Goal: Navigation & Orientation: Find specific page/section

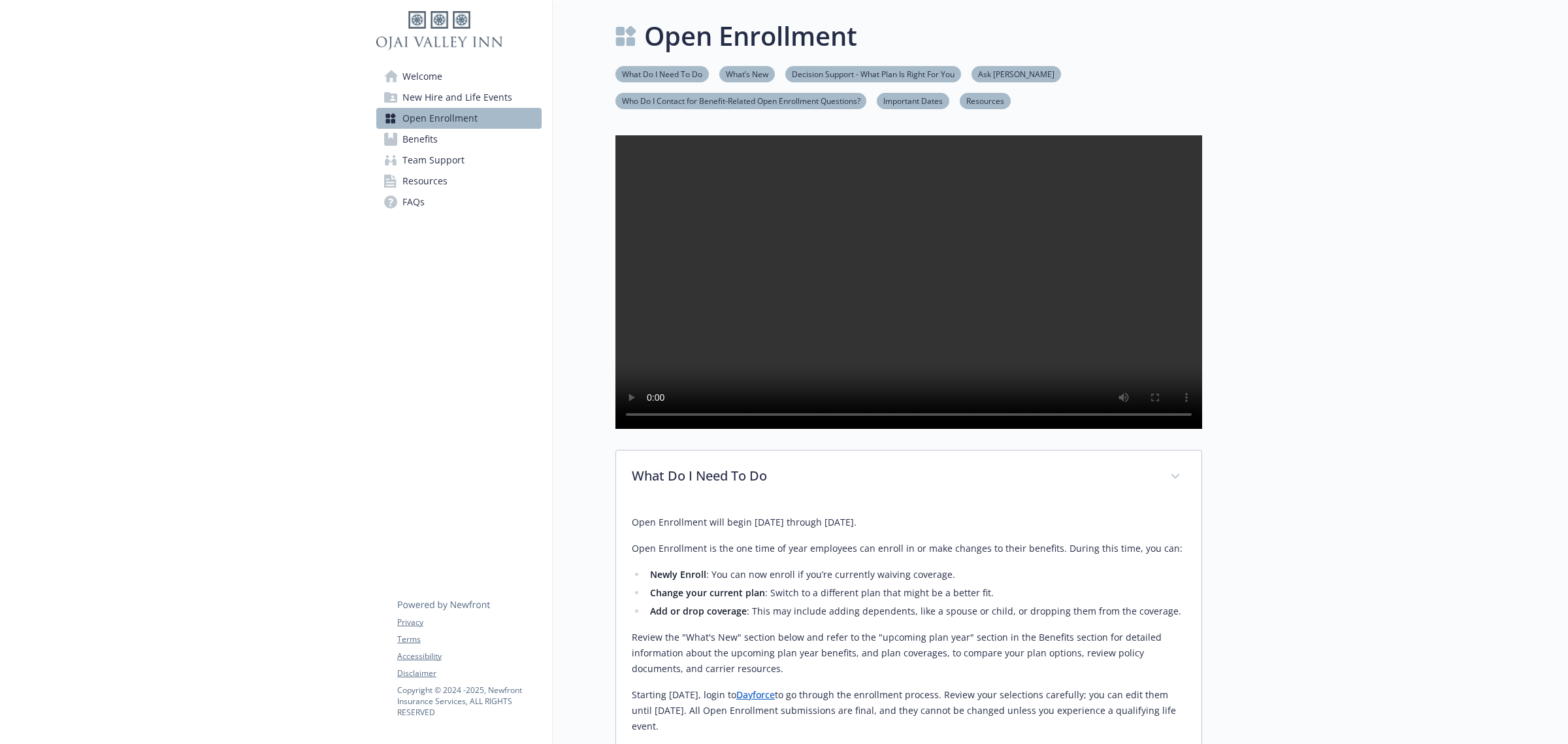
scroll to position [1169, 0]
